Goal: Task Accomplishment & Management: Complete application form

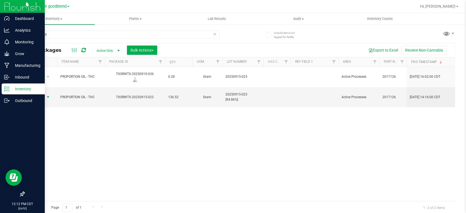
click at [19, 87] on p "Inventory" at bounding box center [26, 89] width 33 height 7
click at [20, 89] on p "Inventory" at bounding box center [26, 89] width 33 height 7
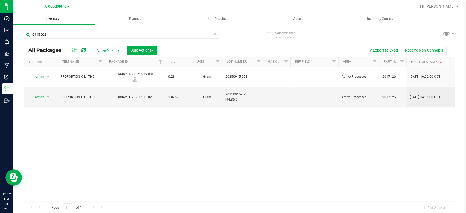
click at [54, 16] on uib-tab-heading "Inventory All packages All inventory Waste log Create inventory" at bounding box center [54, 18] width 82 height 11
click at [45, 66] on span "From bill of materials" at bounding box center [37, 65] width 49 height 5
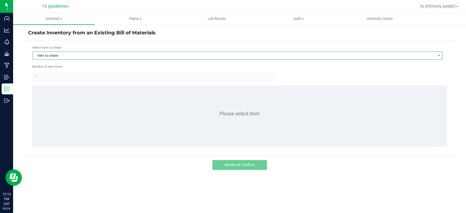
click at [136, 57] on span "Item to create" at bounding box center [234, 56] width 403 height 8
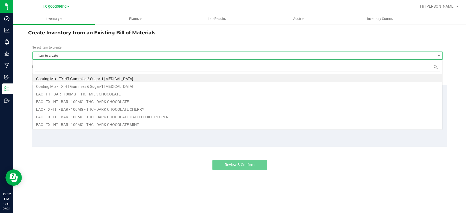
scroll to position [8, 410]
type input "[US_STATE]"
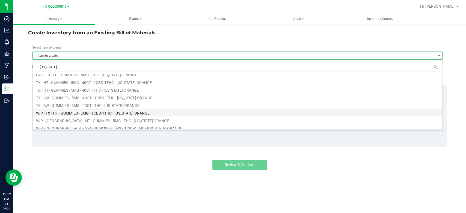
scroll to position [13, 0]
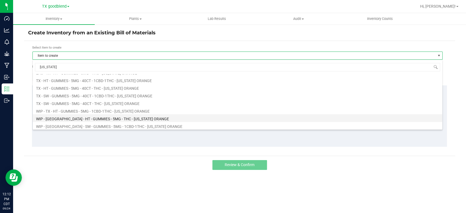
click at [108, 119] on li "WIP - [GEOGRAPHIC_DATA] - HT - GUMMIES - 5MG - THC - [US_STATE] ORANGE" at bounding box center [238, 118] width 410 height 8
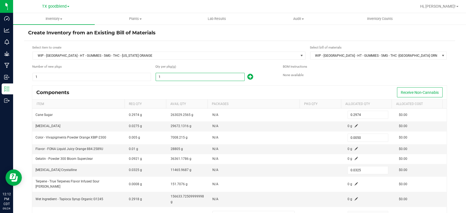
click at [184, 77] on input "1" at bounding box center [200, 77] width 88 height 8
type input "2"
type input "0.5948"
type input "0.0100"
type input "0.0650"
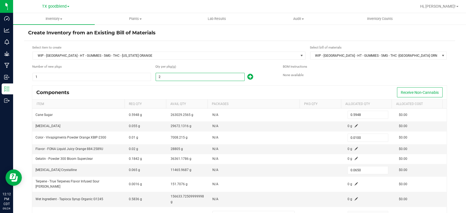
type input "28"
type input "8.3272"
type input "0.1400"
type input "0.9100"
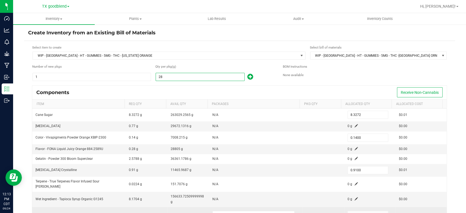
type input "0"
type input "0.2974"
type input "0.0050"
type input "0.0325"
type input "2"
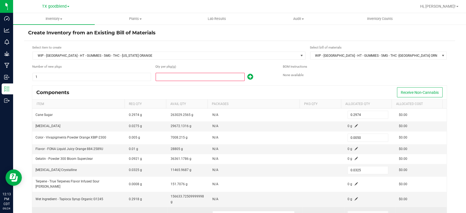
type input "0.5948"
type input "0.0100"
type input "0.0650"
type input "28"
type input "8.3272"
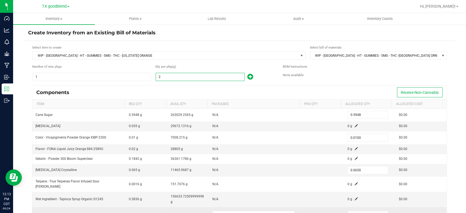
type input "0.1400"
type input "0.9100"
type input "280"
type input "83.2720"
type input "1.4000"
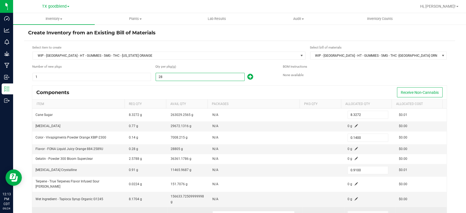
type input "9.1000"
type input "2806"
type input "834.5044"
type input "14.0300"
type input "91.1950"
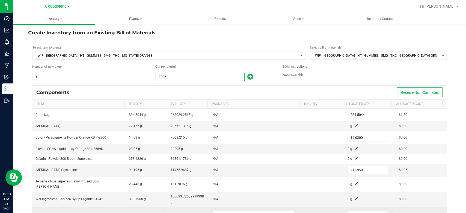
type input "28060"
type input "8,345.0440"
type input "140.3000"
type input "911.9500"
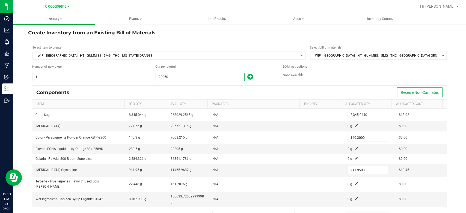
type input "28,060.0000"
click at [191, 86] on div "Components Receive Non-Cannabis" at bounding box center [239, 93] width 415 height 14
click at [355, 126] on span at bounding box center [356, 125] width 3 height 3
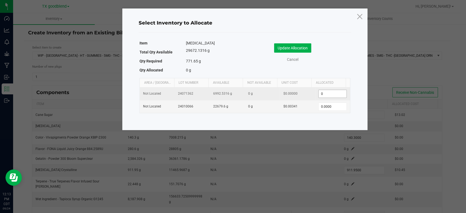
click at [326, 93] on input "0" at bounding box center [333, 94] width 28 height 8
type input "775"
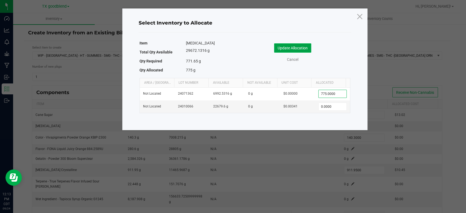
click at [294, 48] on button "Update Allocation" at bounding box center [292, 47] width 37 height 9
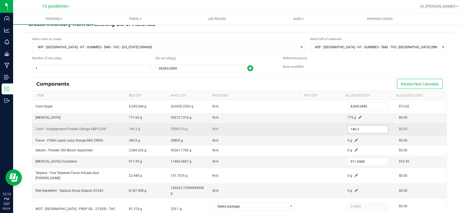
click at [362, 129] on input "140.3" at bounding box center [368, 130] width 40 height 8
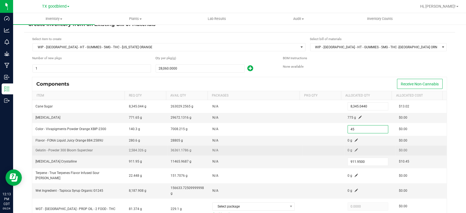
type input "45.0000"
click at [303, 146] on td at bounding box center [323, 151] width 42 height 10
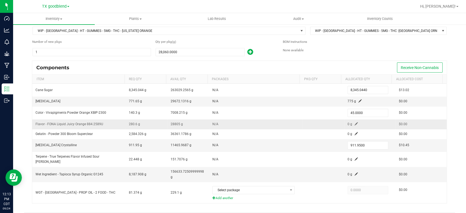
click at [355, 124] on span at bounding box center [356, 123] width 3 height 3
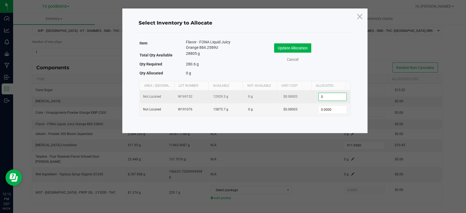
click at [329, 99] on input "0" at bounding box center [333, 97] width 28 height 8
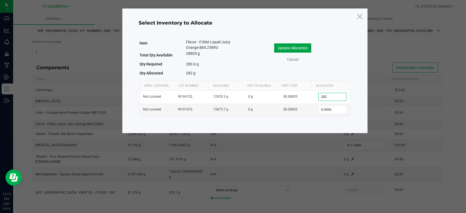
type input "282.0000"
click at [298, 49] on button "Update Allocation" at bounding box center [292, 47] width 37 height 9
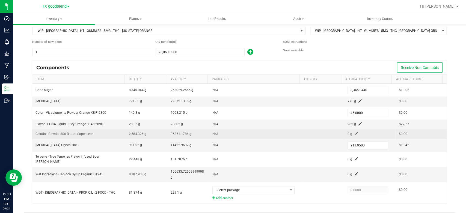
click at [355, 134] on span at bounding box center [356, 133] width 3 height 3
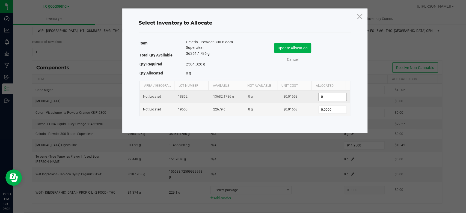
click at [326, 97] on input "0" at bounding box center [333, 97] width 28 height 8
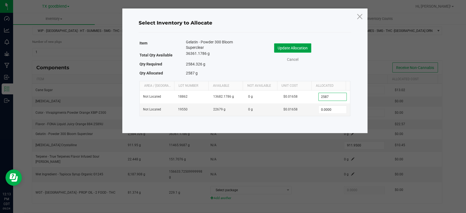
type input "2,587.0000"
click at [285, 48] on button "Update Allocation" at bounding box center [292, 47] width 37 height 9
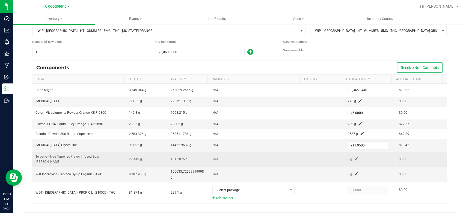
click at [355, 158] on span at bounding box center [356, 159] width 3 height 3
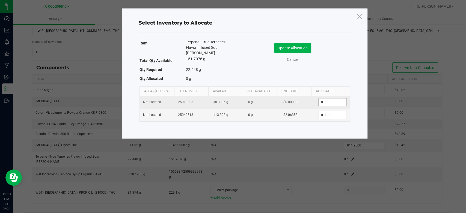
click at [327, 99] on input "0" at bounding box center [333, 103] width 28 height 8
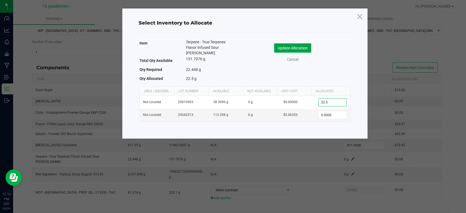
type input "22.5000"
click at [288, 45] on button "Update Allocation" at bounding box center [292, 47] width 37 height 9
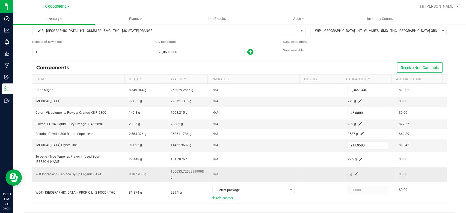
click at [355, 173] on span at bounding box center [356, 174] width 3 height 3
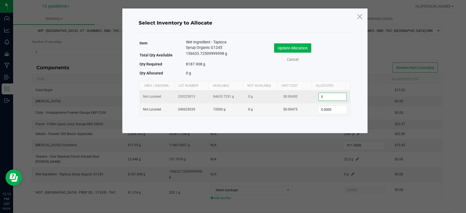
click at [330, 97] on input "0" at bounding box center [333, 97] width 28 height 8
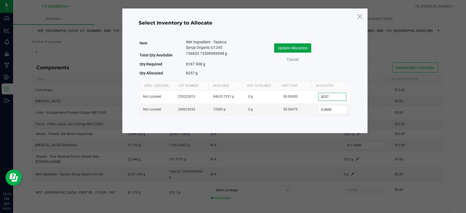
type input "8,257.0000"
click at [288, 47] on button "Update Allocation" at bounding box center [292, 47] width 37 height 9
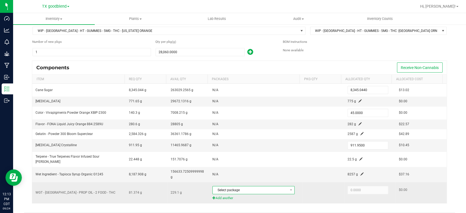
click at [251, 187] on span "Select package" at bounding box center [250, 191] width 75 height 8
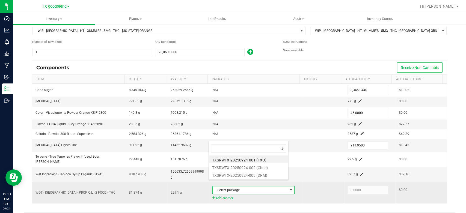
scroll to position [8, 79]
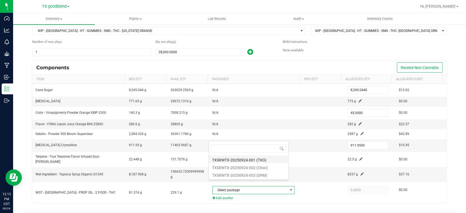
click at [253, 161] on li "TXSRWTX-20250924-001 (TXO)" at bounding box center [248, 160] width 79 height 8
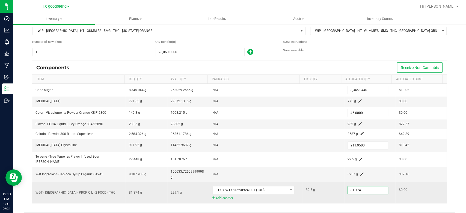
click at [367, 187] on input "81.374" at bounding box center [368, 191] width 40 height 8
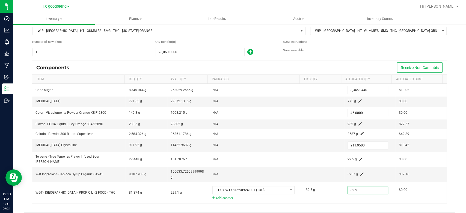
type input "82.5000"
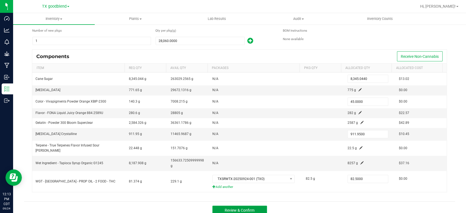
click at [235, 206] on button "Review & Confirm" at bounding box center [239, 211] width 55 height 10
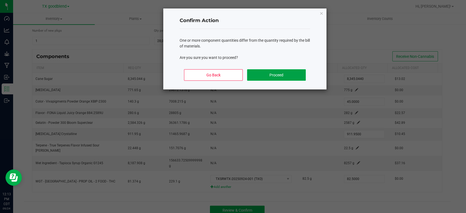
click at [269, 73] on button "Proceed" at bounding box center [276, 74] width 59 height 11
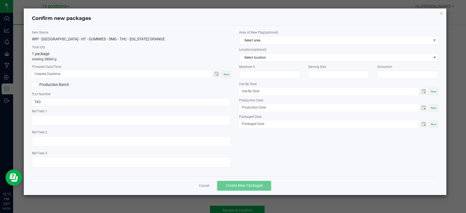
click at [228, 74] on span "Now" at bounding box center [227, 74] width 6 height 3
type input "[DATE] 12:13 PM"
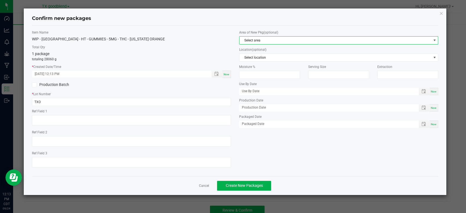
click at [250, 41] on span "Select area" at bounding box center [336, 41] width 192 height 8
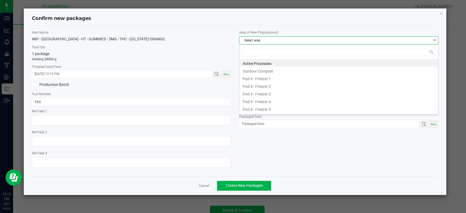
scroll to position [8, 199]
click at [260, 63] on li "Active Processes" at bounding box center [339, 63] width 199 height 8
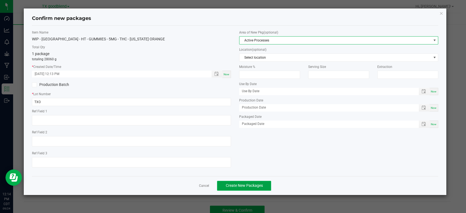
click at [238, 186] on span "Create New Packages" at bounding box center [244, 186] width 37 height 4
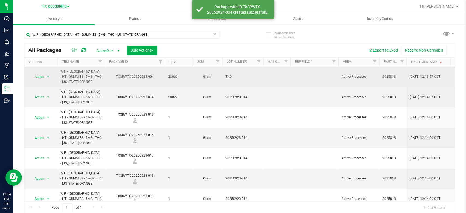
click at [232, 76] on span "TXO" at bounding box center [243, 76] width 34 height 5
click at [232, 76] on input "TXO" at bounding box center [241, 77] width 39 height 8
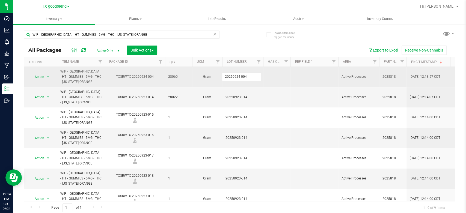
type input "20250924-004"
click at [38, 80] on span "Action" at bounding box center [37, 77] width 15 height 8
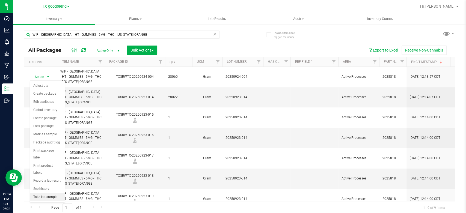
click at [46, 193] on li "Take lab sample" at bounding box center [47, 197] width 35 height 8
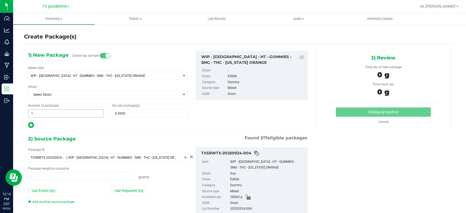
type input "0.0000 g"
click at [142, 114] on span at bounding box center [150, 114] width 76 height 8
type input "1"
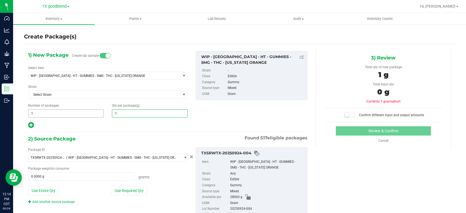
type input "1.0000"
click at [47, 114] on span "1 1" at bounding box center [66, 114] width 76 height 8
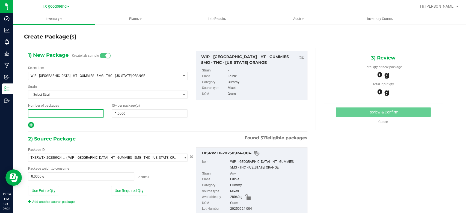
type input "6"
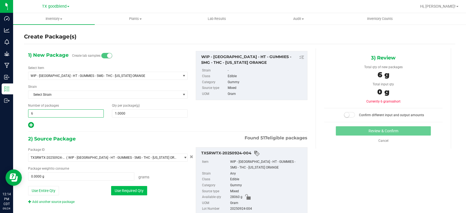
type input "6"
click at [129, 189] on button "Use Required Qty" at bounding box center [129, 190] width 36 height 9
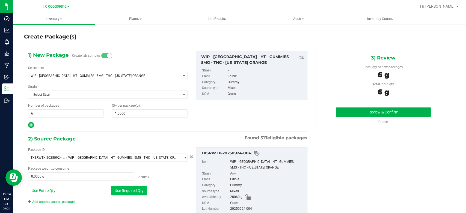
type input "6.0000 g"
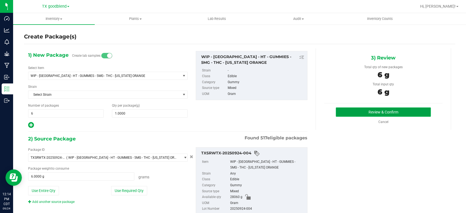
click at [375, 114] on button "Review & Confirm" at bounding box center [383, 112] width 95 height 9
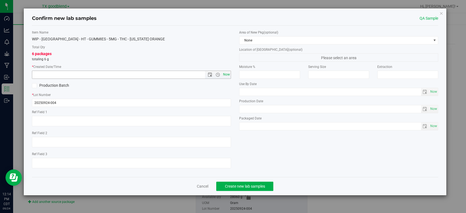
click at [228, 75] on span "Now" at bounding box center [226, 75] width 9 height 8
type input "[DATE] 12:14 PM"
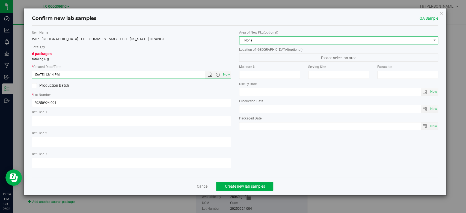
click at [261, 41] on span "None" at bounding box center [336, 41] width 192 height 8
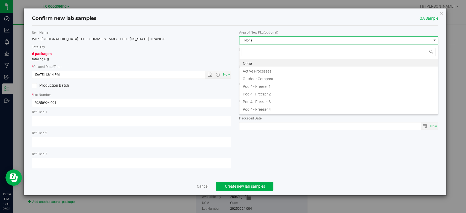
scroll to position [8, 199]
click at [261, 72] on li "Active Processes" at bounding box center [339, 71] width 199 height 8
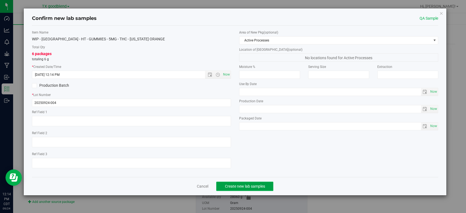
click at [262, 188] on span "Create new lab samples" at bounding box center [245, 186] width 40 height 4
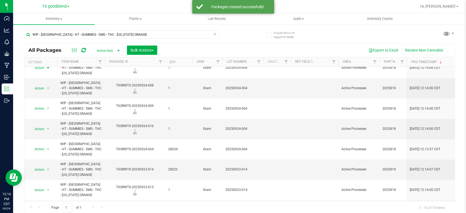
scroll to position [53, 0]
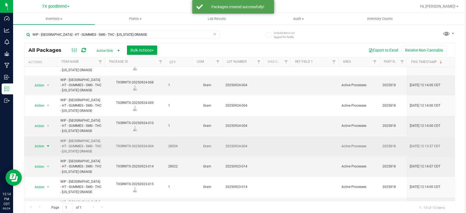
click at [39, 146] on span "Action" at bounding box center [37, 147] width 15 height 8
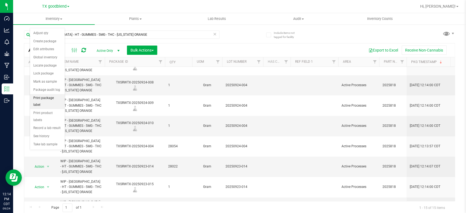
click at [51, 97] on li "Print package label" at bounding box center [47, 101] width 35 height 15
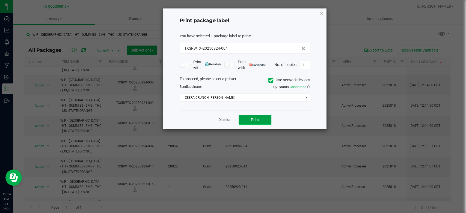
click at [255, 119] on span "Print" at bounding box center [255, 120] width 8 height 4
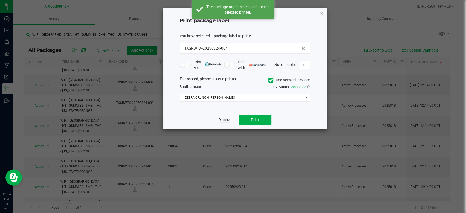
click at [226, 118] on link "Dismiss" at bounding box center [225, 120] width 12 height 5
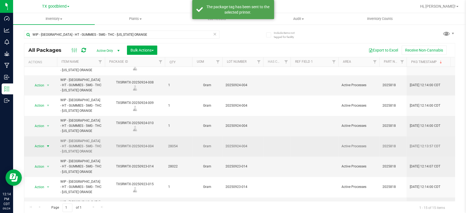
click at [40, 148] on span "Action" at bounding box center [37, 147] width 15 height 8
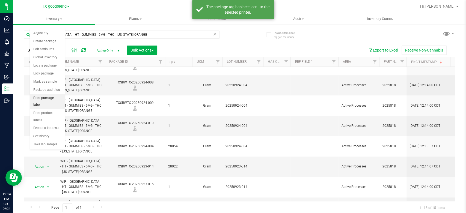
click at [54, 99] on li "Print package label" at bounding box center [47, 101] width 35 height 15
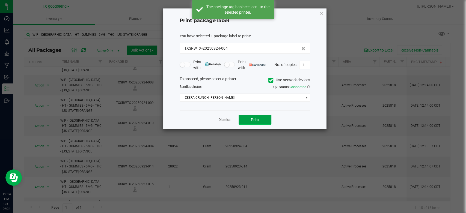
click at [256, 121] on span "Print" at bounding box center [255, 120] width 8 height 4
click at [225, 119] on link "Dismiss" at bounding box center [225, 120] width 12 height 5
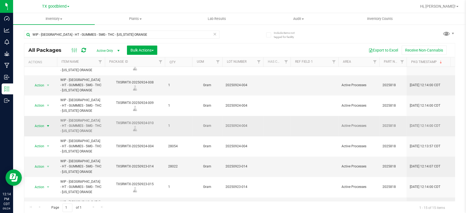
click at [37, 127] on span "Action" at bounding box center [37, 126] width 15 height 8
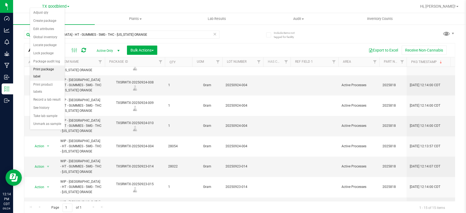
click at [51, 69] on li "Print package label" at bounding box center [47, 73] width 35 height 15
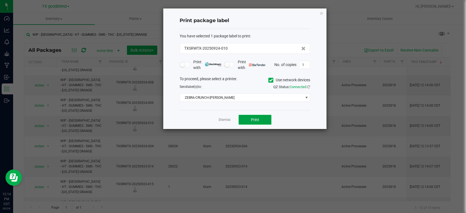
click at [257, 115] on button "Print" at bounding box center [255, 120] width 33 height 10
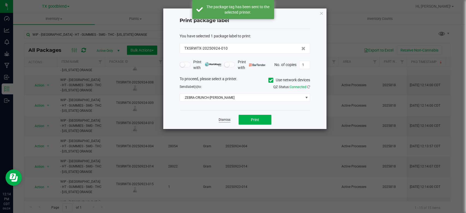
click at [224, 119] on link "Dismiss" at bounding box center [225, 120] width 12 height 5
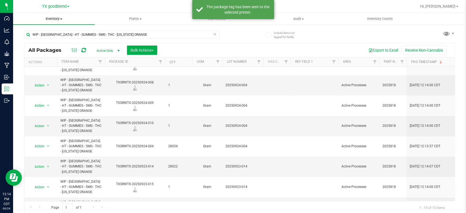
click at [47, 21] on uib-tab-heading "Inventory All packages All inventory Waste log Create inventory" at bounding box center [54, 18] width 82 height 11
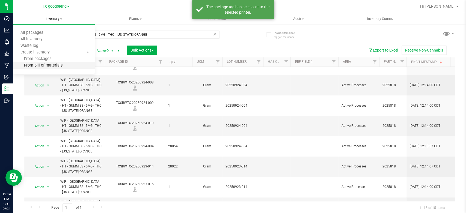
click at [39, 65] on span "From bill of materials" at bounding box center [37, 65] width 49 height 5
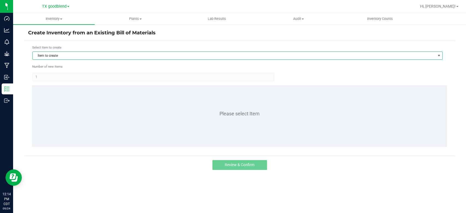
click at [64, 52] on span "Item to create" at bounding box center [234, 56] width 403 height 8
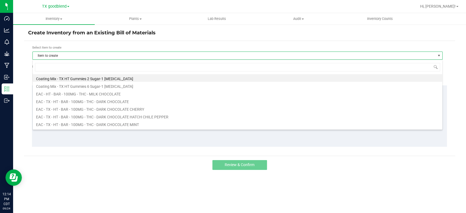
scroll to position [8, 410]
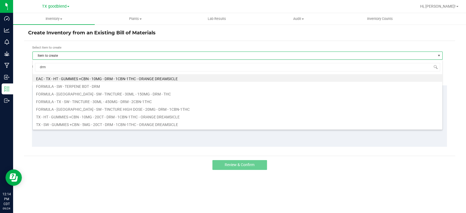
type input "drm"
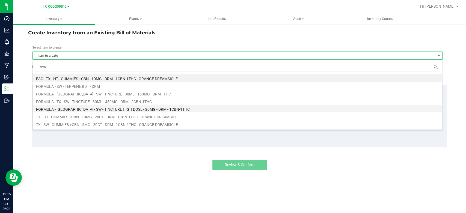
click at [73, 108] on li "FORMULA - [GEOGRAPHIC_DATA] - SW - TINCTURE HIGH DOSE - 20MG - DRM - 1CBN-1THC" at bounding box center [238, 109] width 410 height 8
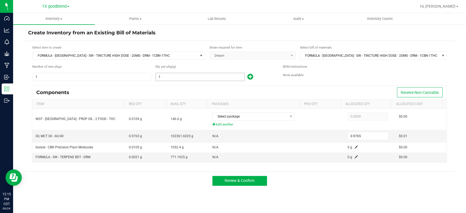
click at [172, 76] on input "1" at bounding box center [200, 77] width 88 height 8
type input "8"
type input "7.8120"
type input "87"
type input "84.9555"
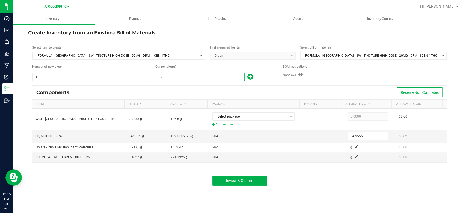
type input "878"
type input "857.3670"
type input "8780"
type input "8,573.6700"
type input "8,780.0000"
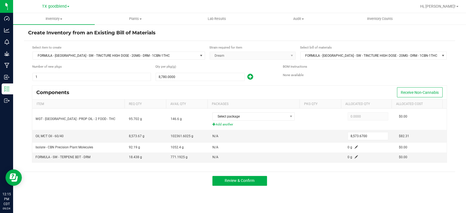
click at [171, 88] on div "Components Receive Non-Cannabis" at bounding box center [239, 93] width 415 height 14
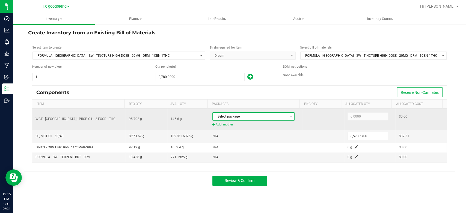
click at [237, 117] on span "Select package" at bounding box center [250, 117] width 75 height 8
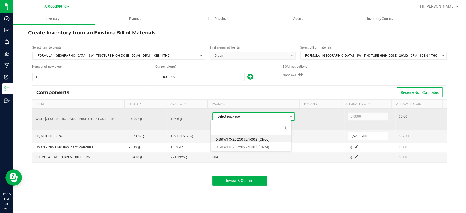
scroll to position [8, 81]
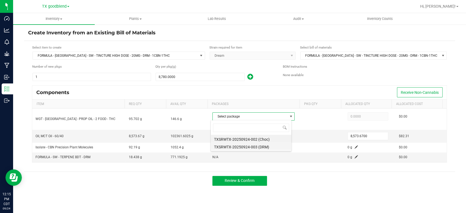
click at [244, 147] on li "TXSRWTX-20250924-003 (DRM)" at bounding box center [251, 147] width 81 height 8
type input "95.1000"
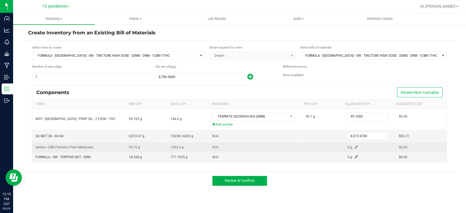
click at [355, 146] on span at bounding box center [356, 147] width 3 height 3
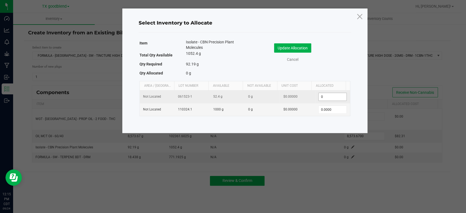
click at [333, 95] on input "0" at bounding box center [333, 97] width 28 height 8
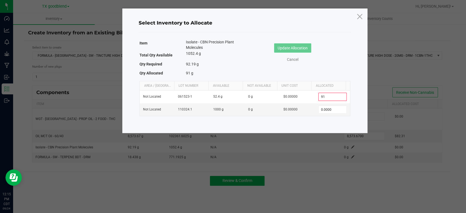
type input "9"
type input "52.4000"
click at [333, 111] on input "0" at bounding box center [333, 110] width 28 height 8
type input "39.0000"
click at [284, 49] on button "Update Allocation" at bounding box center [292, 47] width 37 height 9
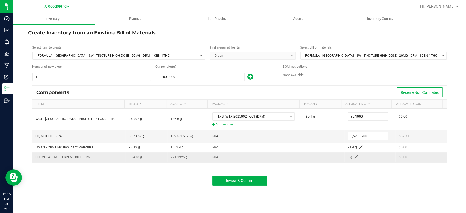
click at [350, 157] on td "0 g" at bounding box center [369, 158] width 51 height 10
click at [355, 157] on span at bounding box center [356, 156] width 3 height 3
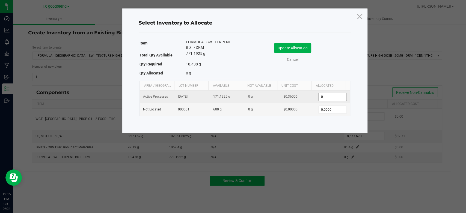
click at [335, 97] on input "0" at bounding box center [333, 97] width 28 height 8
type input "0"
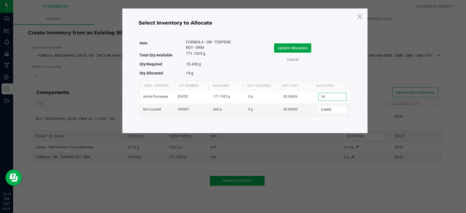
type input "19.0000"
click at [298, 43] on button "Update Allocation" at bounding box center [292, 47] width 37 height 9
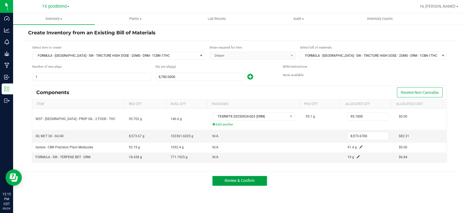
click at [258, 181] on button "Review & Confirm" at bounding box center [239, 181] width 55 height 10
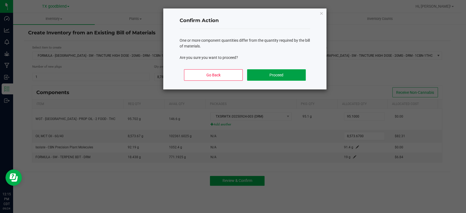
click at [272, 75] on button "Proceed" at bounding box center [276, 74] width 59 height 11
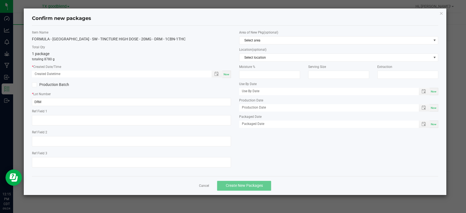
click at [226, 72] on div "Now" at bounding box center [226, 74] width 9 height 7
type input "[DATE] 12:15 PM"
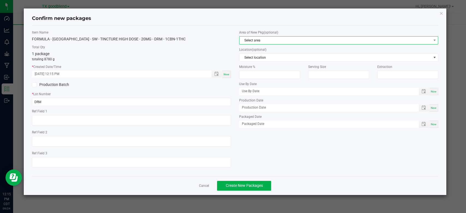
click at [275, 42] on span "Select area" at bounding box center [336, 41] width 192 height 8
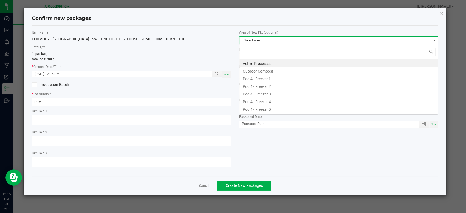
scroll to position [8, 199]
click at [271, 63] on li "Active Processes" at bounding box center [339, 63] width 199 height 8
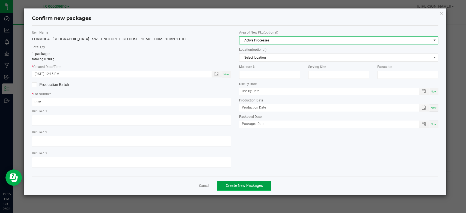
click at [252, 185] on span "Create New Packages" at bounding box center [244, 186] width 37 height 4
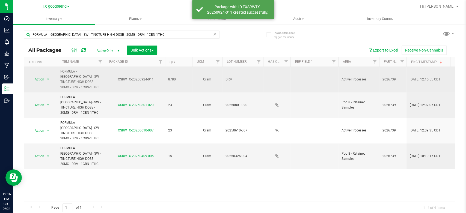
click at [228, 77] on span "DRM" at bounding box center [243, 79] width 34 height 5
click at [228, 75] on input "DRM" at bounding box center [241, 79] width 39 height 8
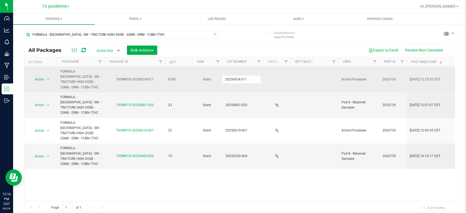
type input "20250924-011"
click at [34, 76] on span "Action" at bounding box center [37, 80] width 15 height 8
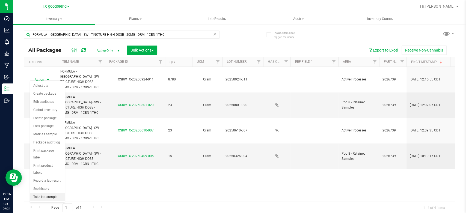
click at [39, 193] on li "Take lab sample" at bounding box center [47, 197] width 35 height 8
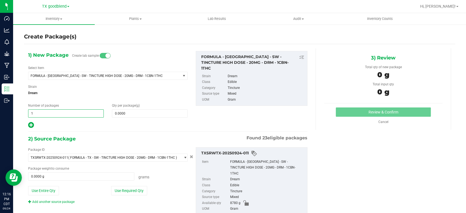
click at [66, 115] on span "1 1" at bounding box center [66, 114] width 76 height 8
type input "4"
click at [130, 111] on span at bounding box center [150, 114] width 76 height 8
type input "1"
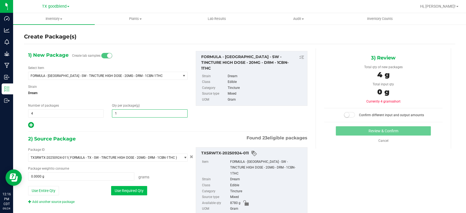
type input "1.0000"
click at [137, 191] on button "Use Required Qty" at bounding box center [129, 190] width 36 height 9
type input "4.0000 g"
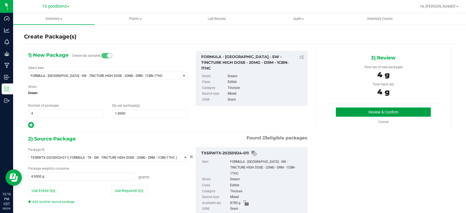
click at [348, 111] on button "Review & Confirm" at bounding box center [383, 112] width 95 height 9
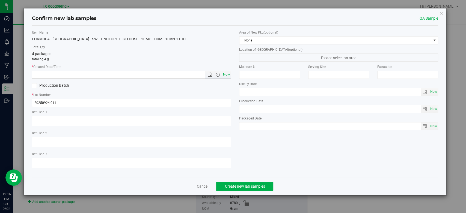
click at [227, 75] on span "Now" at bounding box center [226, 75] width 9 height 8
type input "[DATE] 12:16 PM"
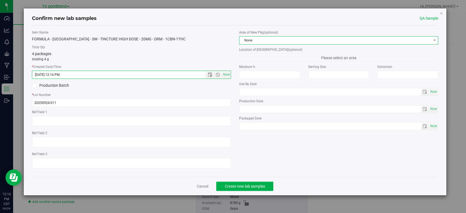
click at [263, 38] on span "None" at bounding box center [336, 41] width 192 height 8
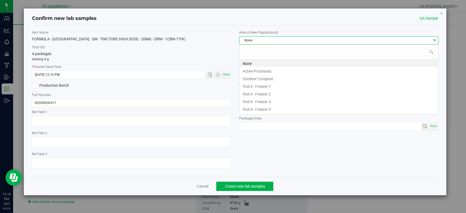
scroll to position [8, 199]
click at [257, 69] on li "Active Processes" at bounding box center [339, 71] width 199 height 8
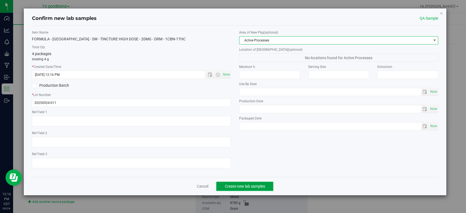
click at [250, 186] on span "Create new lab samples" at bounding box center [245, 186] width 40 height 4
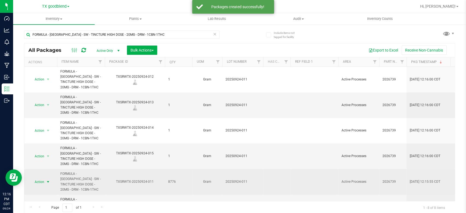
click at [40, 178] on span "Action" at bounding box center [37, 182] width 15 height 8
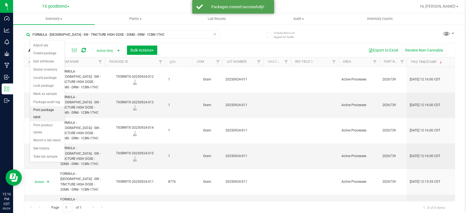
click at [50, 109] on li "Print package label" at bounding box center [47, 113] width 35 height 15
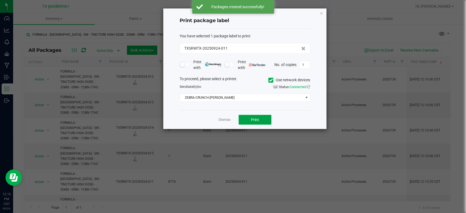
click at [247, 119] on button "Print" at bounding box center [255, 120] width 33 height 10
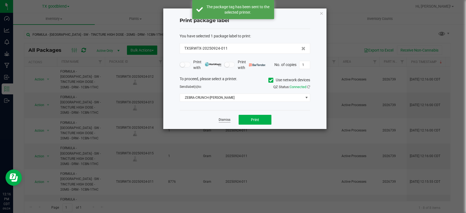
click at [228, 122] on link "Dismiss" at bounding box center [225, 120] width 12 height 5
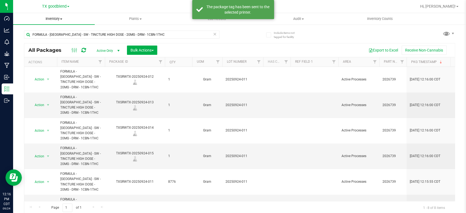
click at [51, 20] on span "Inventory" at bounding box center [54, 18] width 82 height 5
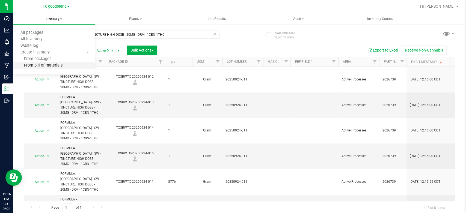
click at [40, 66] on span "From bill of materials" at bounding box center [37, 65] width 49 height 5
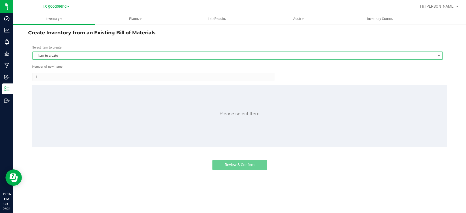
click at [61, 54] on span "Item to create" at bounding box center [234, 56] width 403 height 8
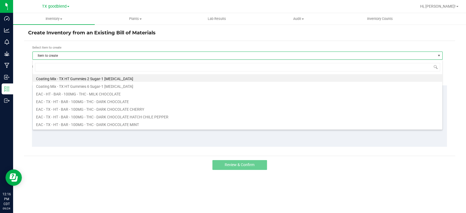
scroll to position [8, 410]
type input "chocolate"
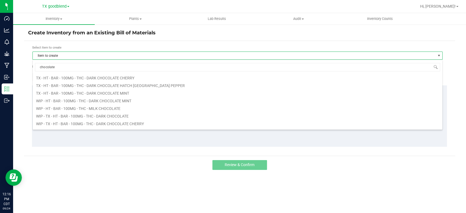
scroll to position [60, 0]
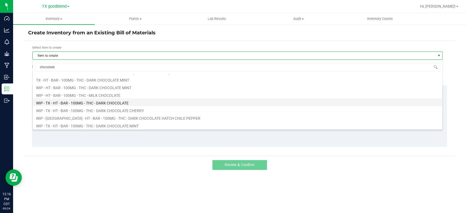
click at [72, 103] on li "WIP - TX - HT - BAR - 100MG - THC - DARK CHOCOLATE" at bounding box center [238, 103] width 410 height 8
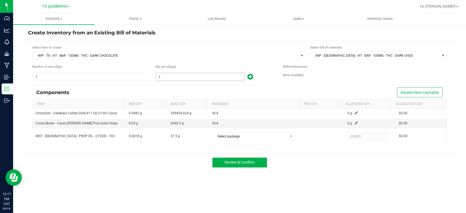
click at [176, 77] on input "1" at bounding box center [200, 77] width 88 height 8
type input "30,351.0000"
click at [176, 82] on form "Select item to create WIP - TX - HT - BAR - 100MG - THC - DARK CHOCOLATE Select…" at bounding box center [239, 97] width 423 height 104
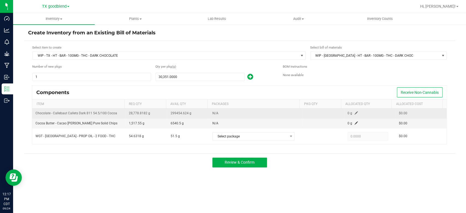
click at [355, 112] on span at bounding box center [356, 112] width 3 height 3
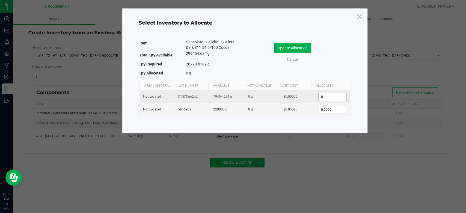
click at [336, 93] on input "0" at bounding box center [333, 97] width 28 height 8
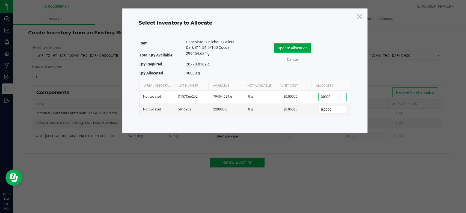
type input "30,000.0000"
click at [290, 48] on button "Update Allocation" at bounding box center [292, 47] width 37 height 9
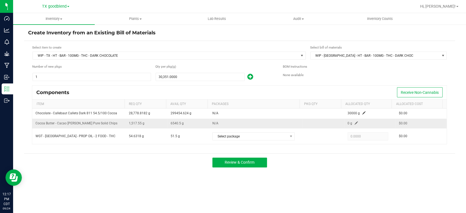
click at [354, 123] on td "0 g" at bounding box center [369, 124] width 51 height 10
click at [355, 123] on span at bounding box center [356, 123] width 3 height 3
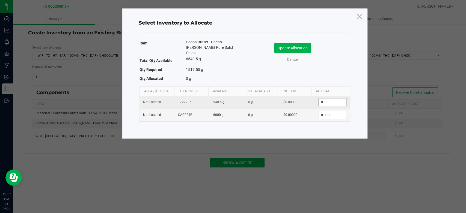
click at [336, 99] on input "0" at bounding box center [333, 103] width 28 height 8
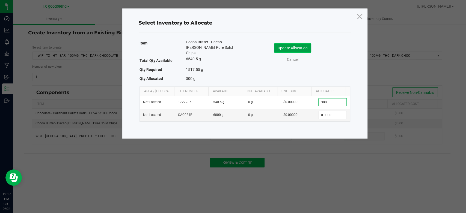
type input "300.0000"
click at [295, 51] on button "Update Allocation" at bounding box center [292, 47] width 37 height 9
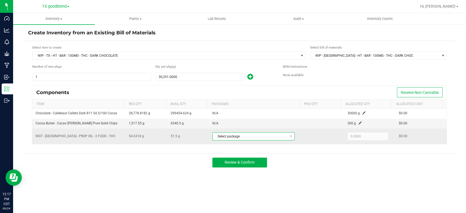
click at [260, 138] on span "Select package" at bounding box center [250, 137] width 75 height 8
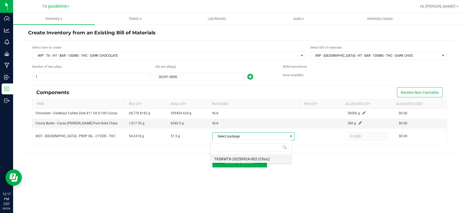
click at [258, 159] on li "TXSRWTX-20250924-002 (Choc)" at bounding box center [251, 159] width 81 height 8
type input "51.5000"
click at [217, 170] on div "Review & Confirm" at bounding box center [239, 162] width 431 height 18
click at [229, 163] on span "Review & Confirm" at bounding box center [240, 162] width 30 height 4
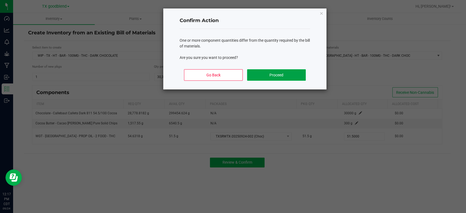
click at [273, 73] on button "Proceed" at bounding box center [276, 74] width 59 height 11
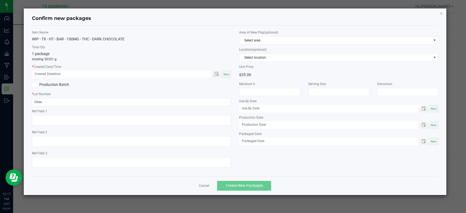
click at [226, 74] on span "Now" at bounding box center [227, 74] width 6 height 3
type input "[DATE] 12:17 PM"
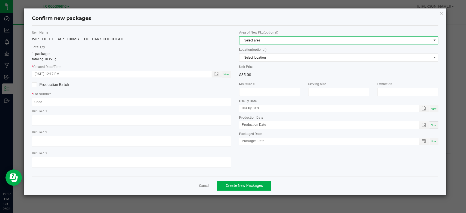
click at [267, 40] on span "Select area" at bounding box center [336, 41] width 192 height 8
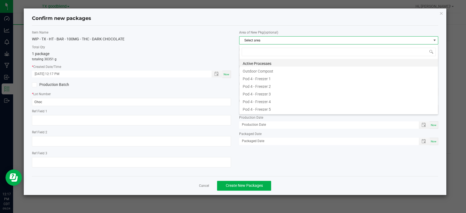
scroll to position [8, 199]
click at [267, 63] on li "Active Processes" at bounding box center [339, 63] width 199 height 8
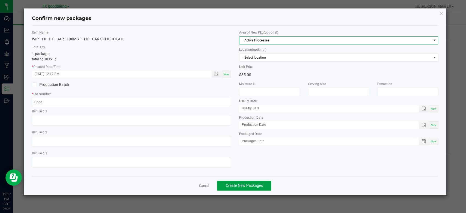
click at [249, 184] on span "Create New Packages" at bounding box center [244, 186] width 37 height 4
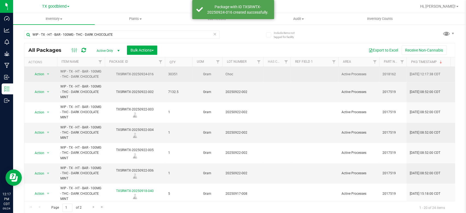
click at [250, 75] on span "Choc" at bounding box center [243, 74] width 34 height 5
click at [250, 75] on input "Choc" at bounding box center [241, 74] width 39 height 8
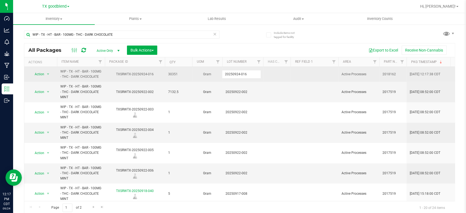
type input "20250924-016"
click at [35, 76] on span "Action" at bounding box center [37, 74] width 15 height 8
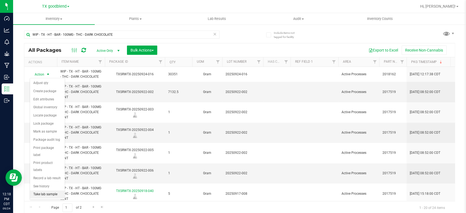
click at [40, 191] on li "Take lab sample" at bounding box center [47, 195] width 35 height 8
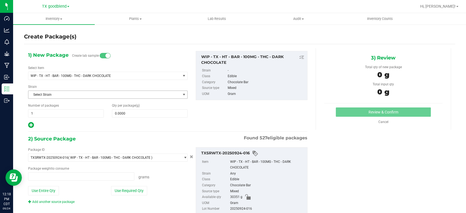
type input "0.0000 g"
click at [44, 113] on span "1 1" at bounding box center [66, 114] width 76 height 8
type input "4"
click at [138, 119] on div "1) New Package Create lab samples Select Item WIP - TX - HT - BAR - 100MG - THC…" at bounding box center [108, 90] width 168 height 78
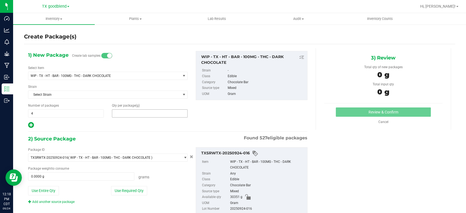
click at [137, 114] on span at bounding box center [150, 114] width 76 height 8
type input "1"
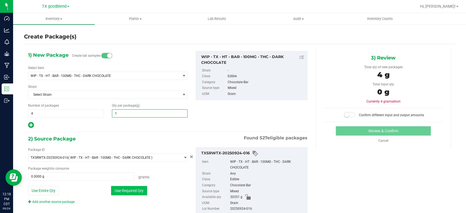
type input "1.0000"
click at [120, 190] on button "Use Required Qty" at bounding box center [129, 190] width 36 height 9
type input "4.0000 g"
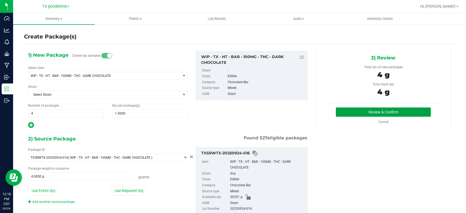
click at [357, 110] on button "Review & Confirm" at bounding box center [383, 112] width 95 height 9
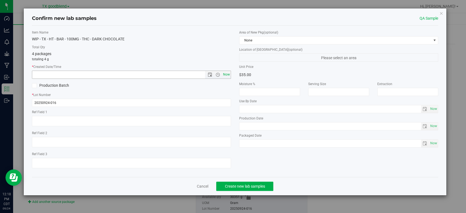
click at [229, 77] on span "Now" at bounding box center [226, 75] width 9 height 8
type input "[DATE] 12:18 PM"
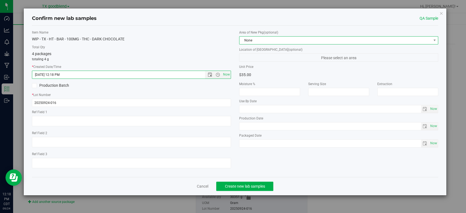
click at [265, 39] on span "None" at bounding box center [336, 41] width 192 height 8
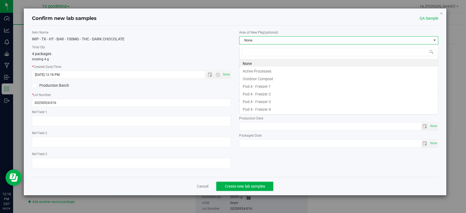
scroll to position [8, 199]
click at [264, 72] on li "Active Processes" at bounding box center [339, 71] width 199 height 8
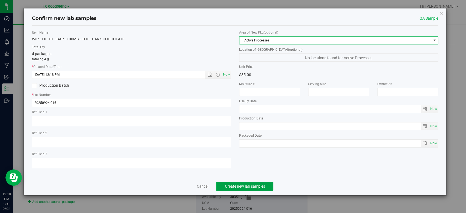
click at [247, 186] on span "Create new lab samples" at bounding box center [245, 186] width 40 height 4
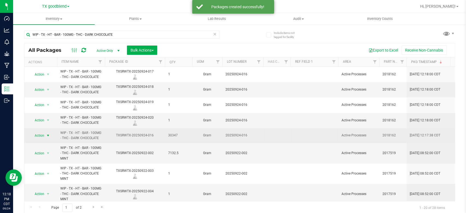
click at [39, 136] on span "Action" at bounding box center [37, 136] width 15 height 8
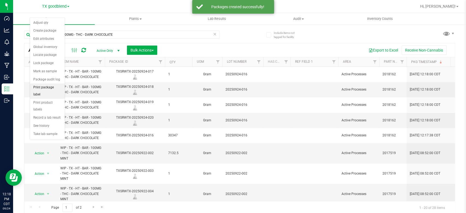
click at [50, 87] on li "Print package label" at bounding box center [47, 91] width 35 height 15
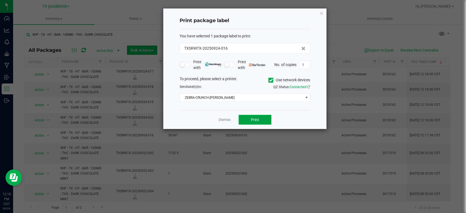
click at [247, 118] on button "Print" at bounding box center [255, 120] width 33 height 10
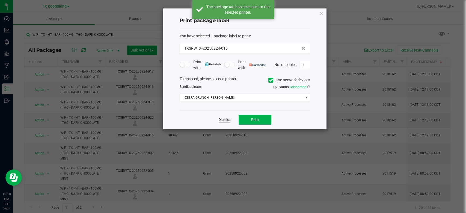
click at [221, 118] on link "Dismiss" at bounding box center [225, 120] width 12 height 5
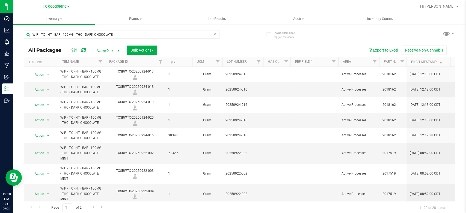
click at [213, 34] on icon at bounding box center [215, 34] width 4 height 7
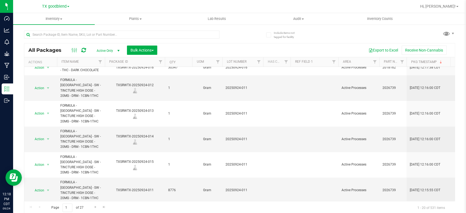
scroll to position [94, 0]
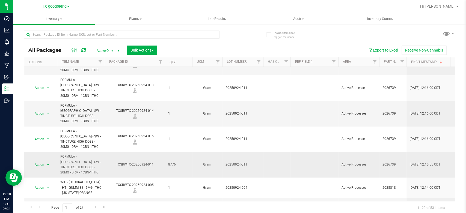
click at [39, 161] on span "Action" at bounding box center [37, 165] width 15 height 8
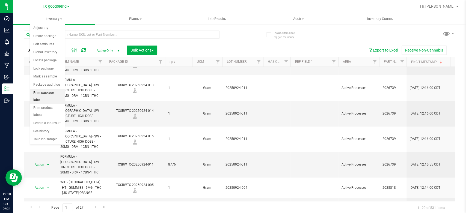
click at [50, 93] on li "Print package label" at bounding box center [47, 96] width 35 height 15
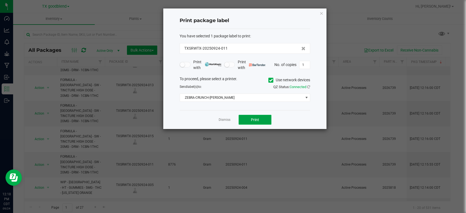
click at [251, 119] on span "Print" at bounding box center [255, 120] width 8 height 4
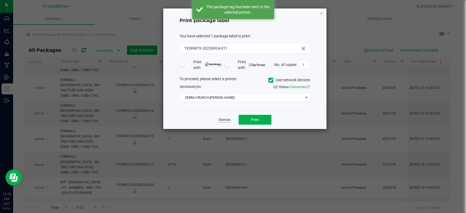
click at [219, 121] on link "Dismiss" at bounding box center [225, 120] width 12 height 5
